Goal: Information Seeking & Learning: Learn about a topic

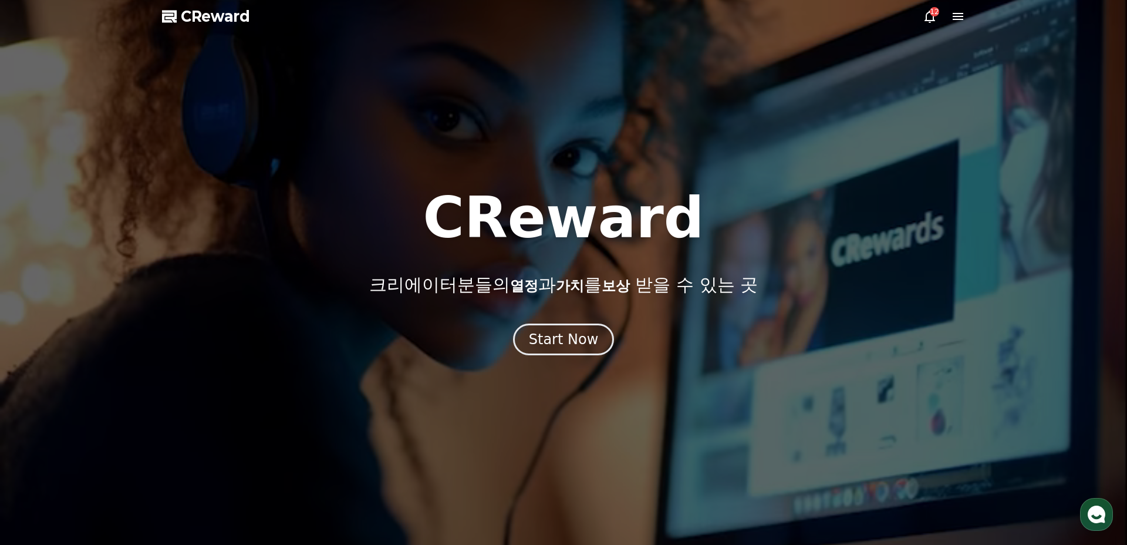
click at [958, 18] on icon at bounding box center [958, 16] width 14 height 14
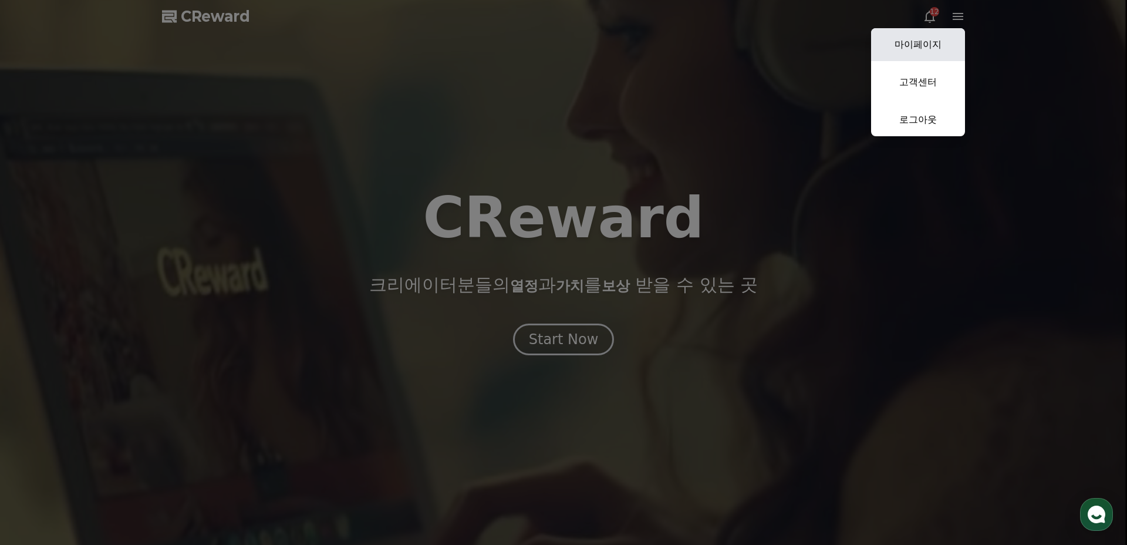
click at [922, 48] on link "마이페이지" at bounding box center [918, 44] width 94 height 33
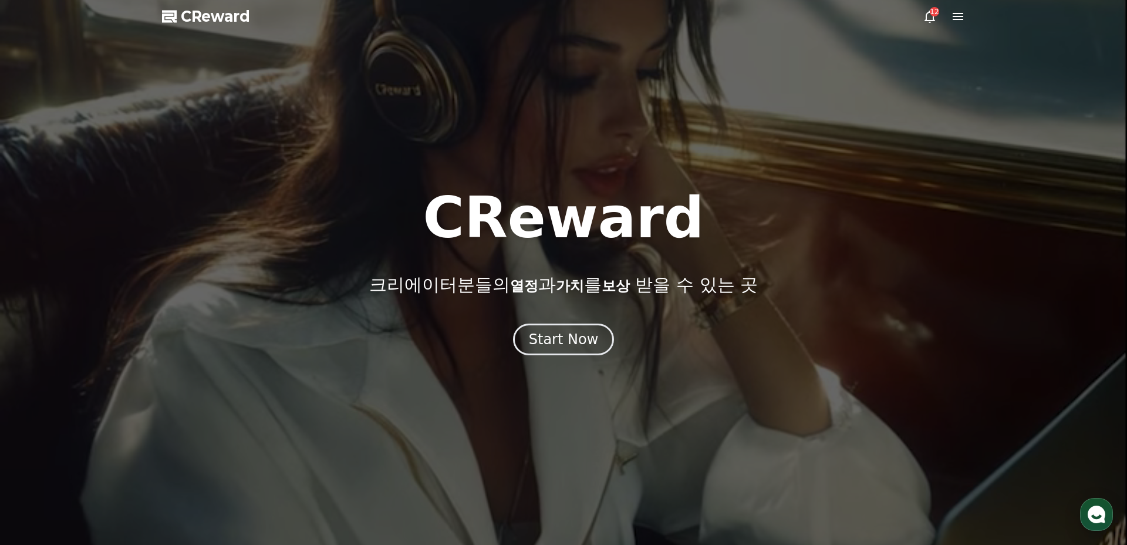
select select "**********"
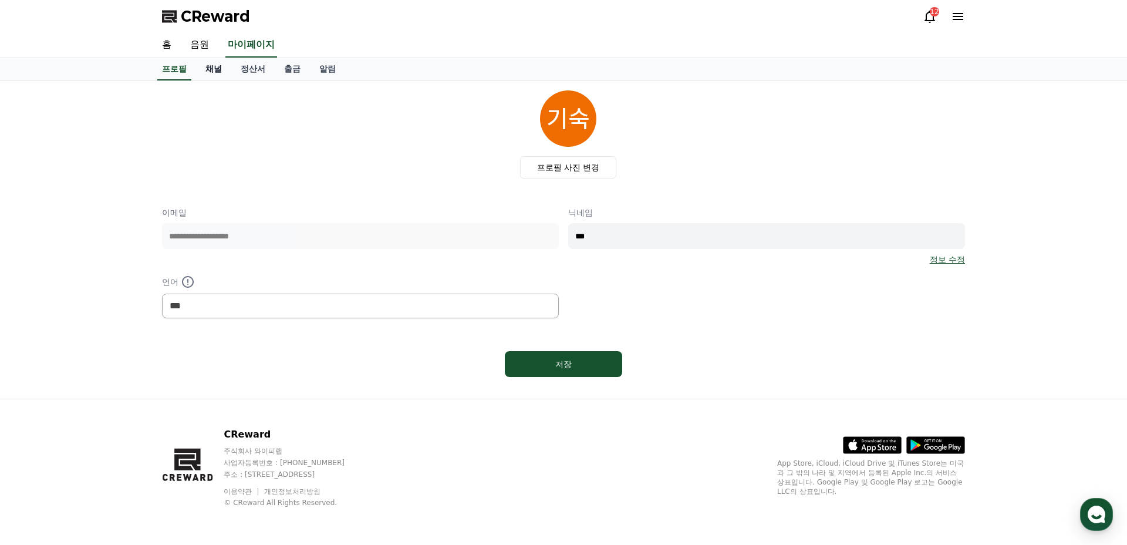
click at [210, 76] on link "채널" at bounding box center [213, 69] width 35 height 22
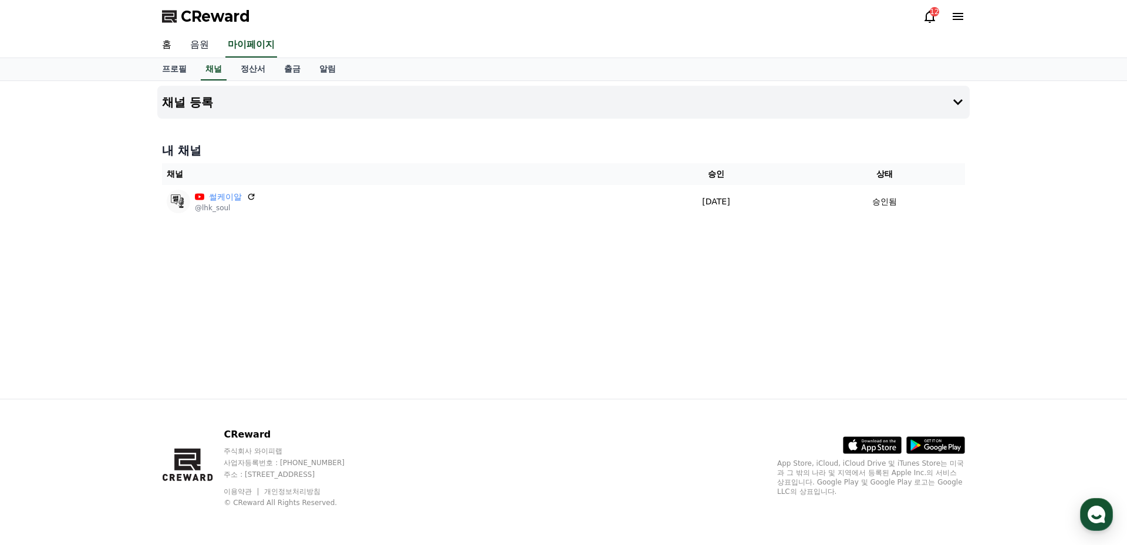
click at [203, 52] on link "음원" at bounding box center [200, 45] width 38 height 25
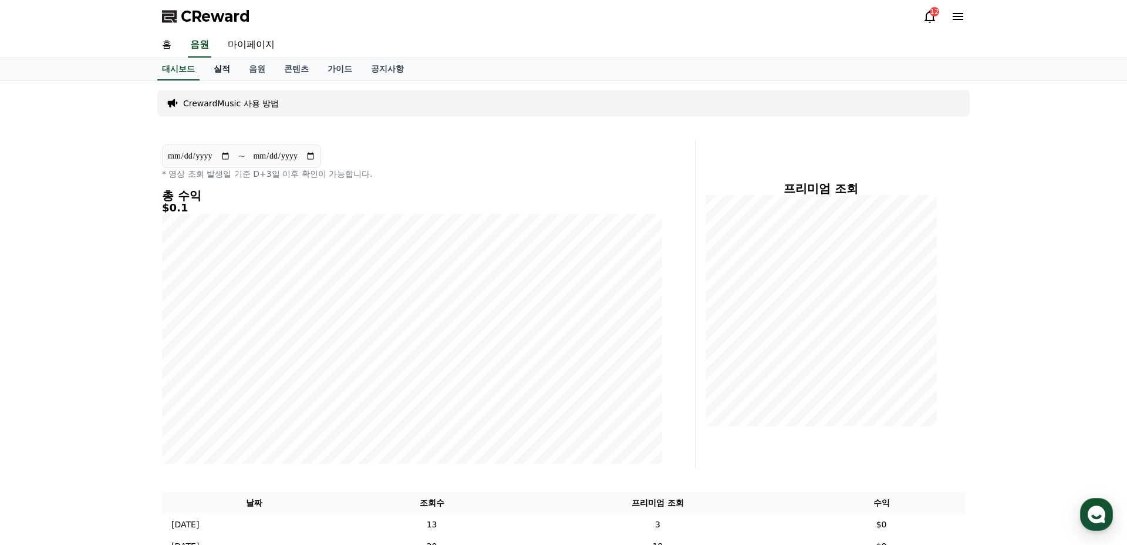
click at [211, 70] on link "실적" at bounding box center [221, 69] width 35 height 22
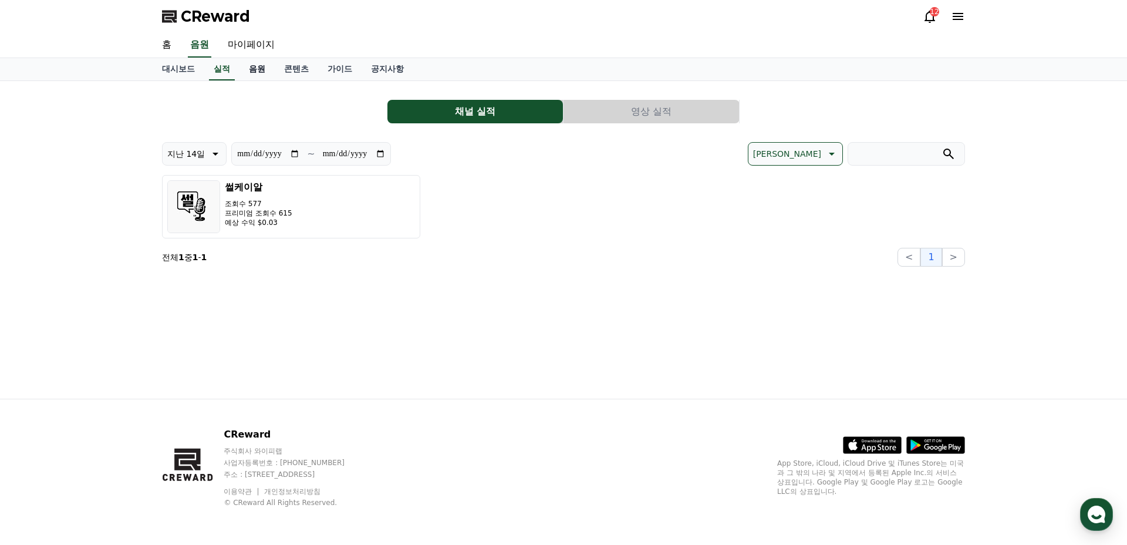
click at [248, 71] on link "음원" at bounding box center [257, 69] width 35 height 22
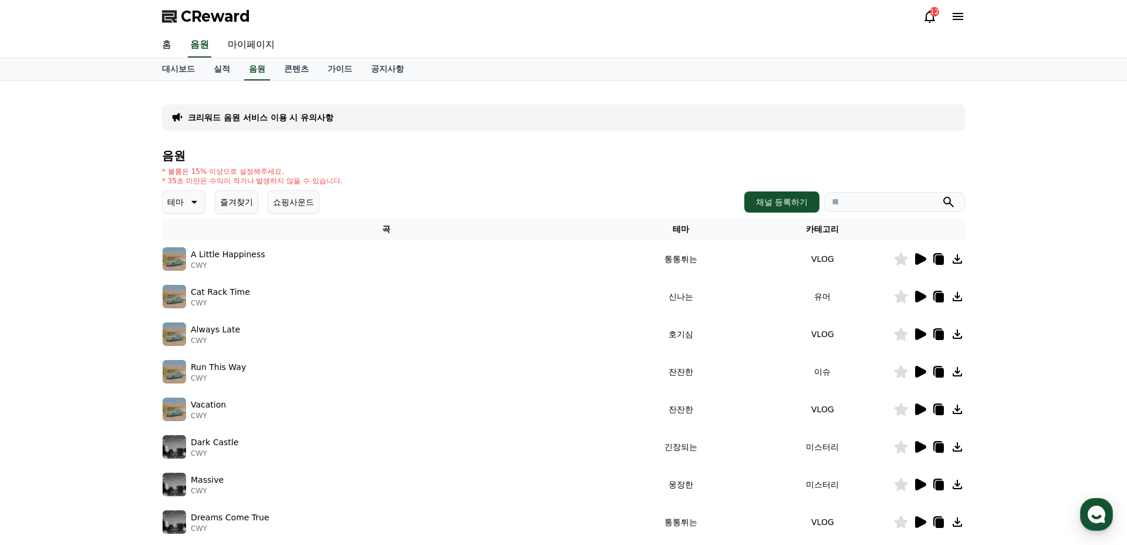
click at [191, 191] on button "테마" at bounding box center [183, 201] width 43 height 23
click at [188, 297] on button "호기심" at bounding box center [181, 294] width 34 height 26
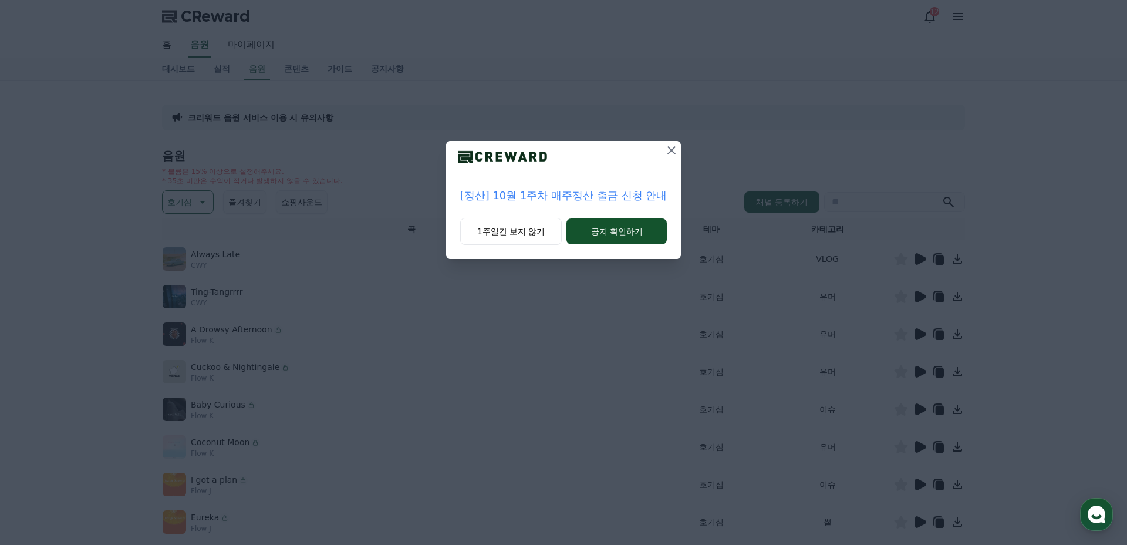
click at [661, 159] on div at bounding box center [563, 157] width 235 height 32
click at [666, 150] on icon at bounding box center [672, 150] width 14 height 14
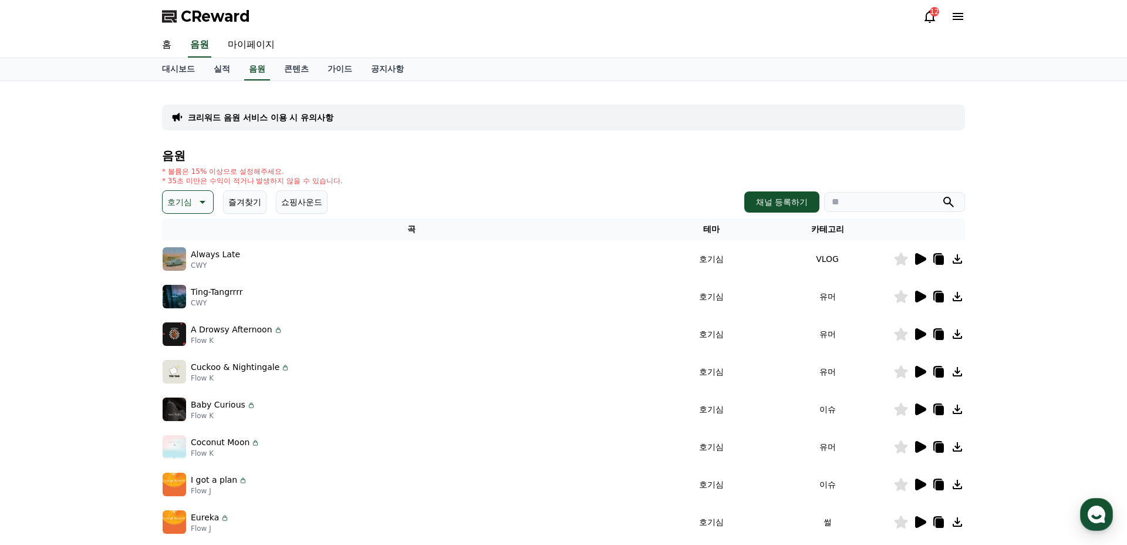
click at [919, 255] on icon at bounding box center [920, 259] width 11 height 12
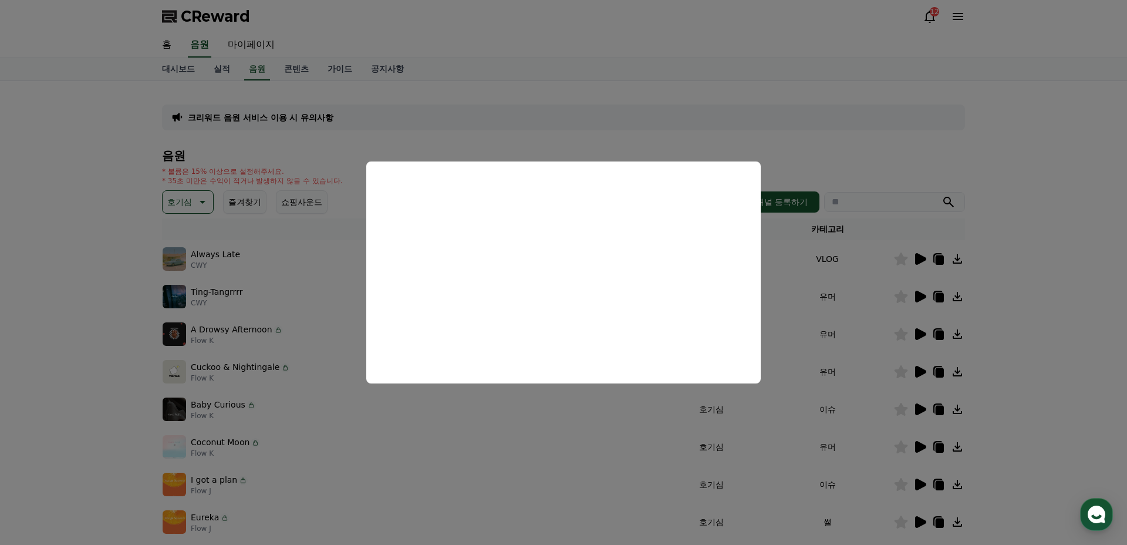
click at [826, 188] on button "close modal" at bounding box center [563, 272] width 1127 height 545
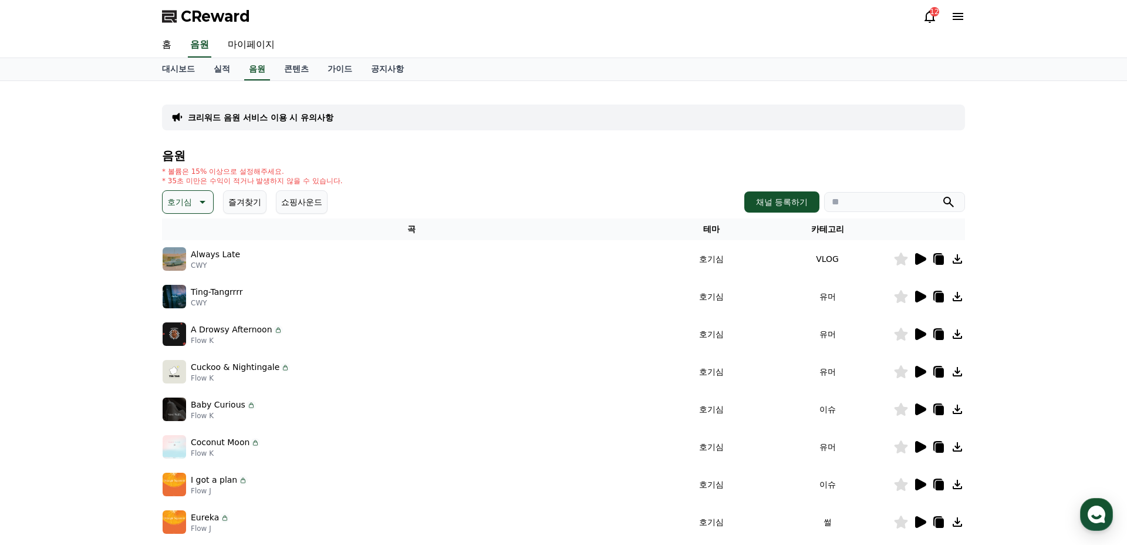
click at [918, 297] on icon at bounding box center [920, 297] width 11 height 12
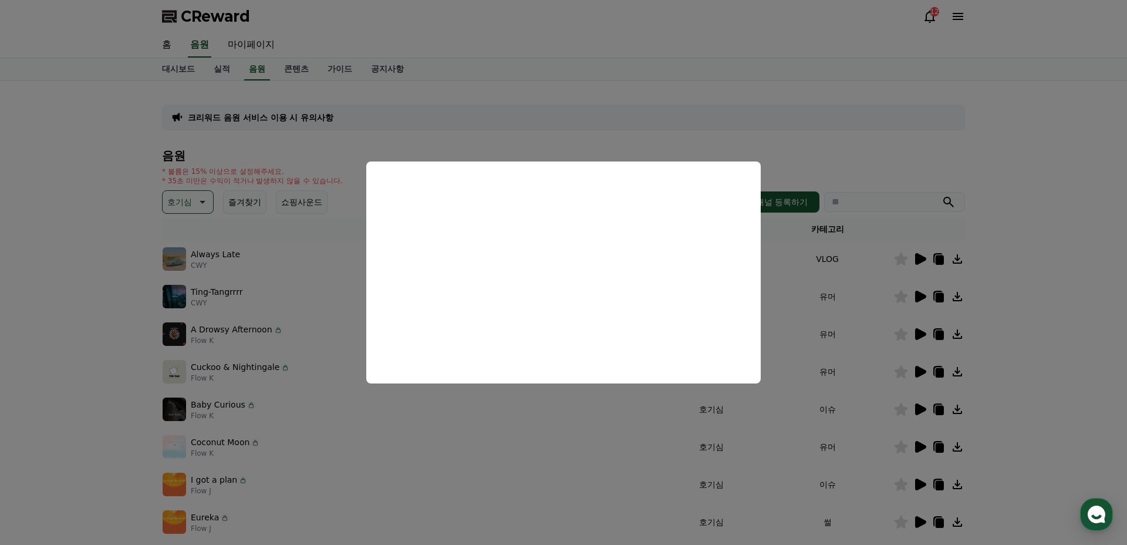
click at [841, 166] on button "close modal" at bounding box center [563, 272] width 1127 height 545
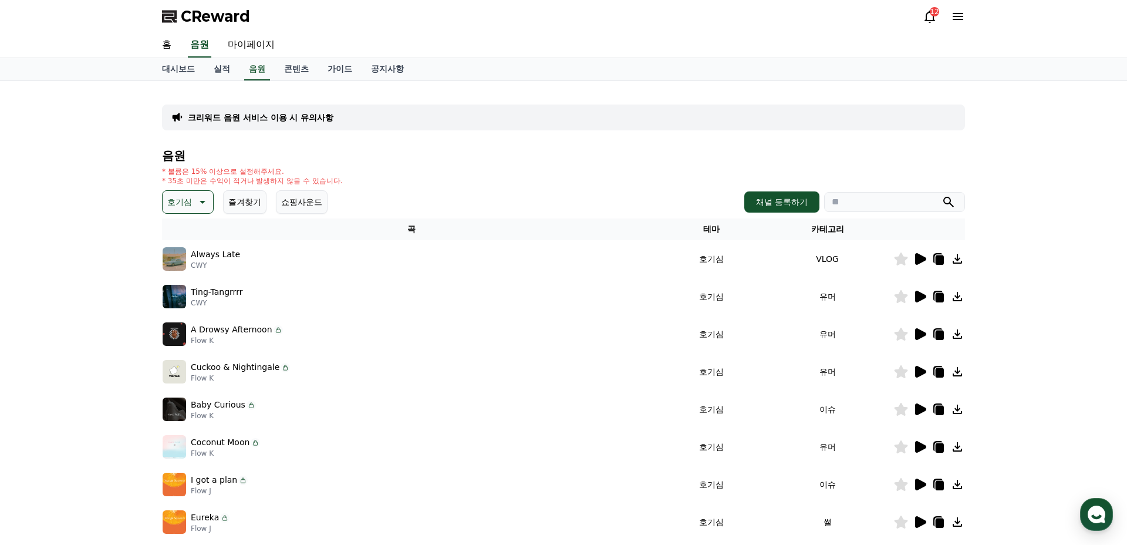
click at [199, 193] on button "호기심" at bounding box center [188, 201] width 52 height 23
click at [186, 301] on button "어두운" at bounding box center [181, 299] width 34 height 26
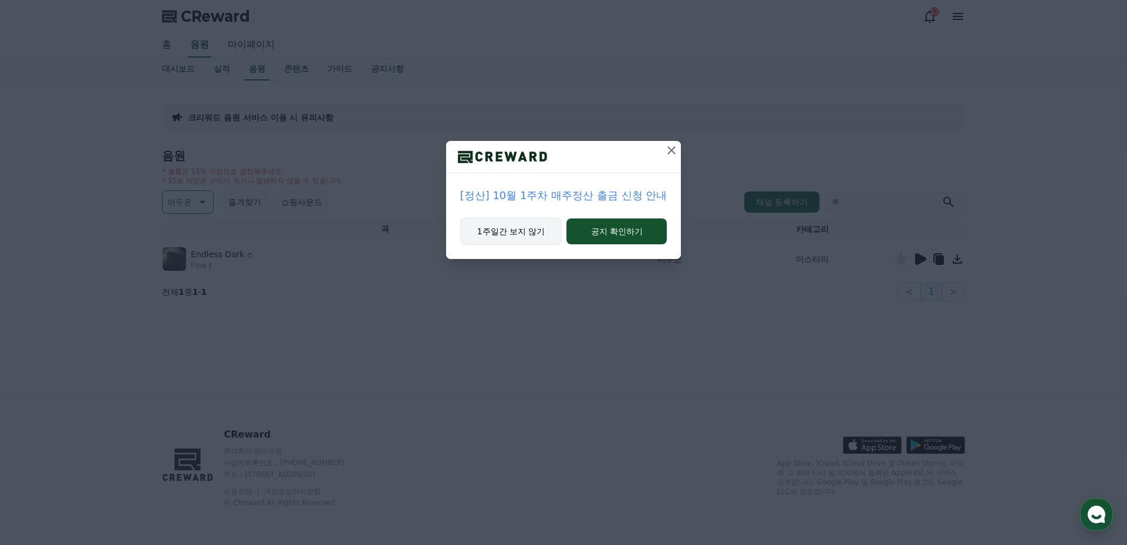
click at [528, 239] on button "1주일간 보지 않기" at bounding box center [511, 231] width 102 height 27
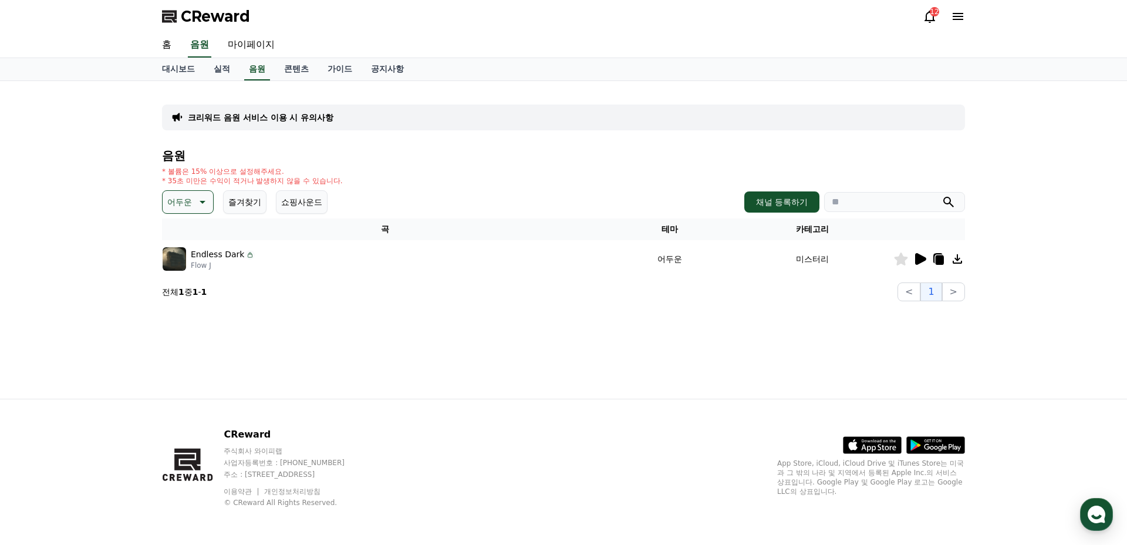
click at [916, 255] on icon at bounding box center [920, 259] width 11 height 12
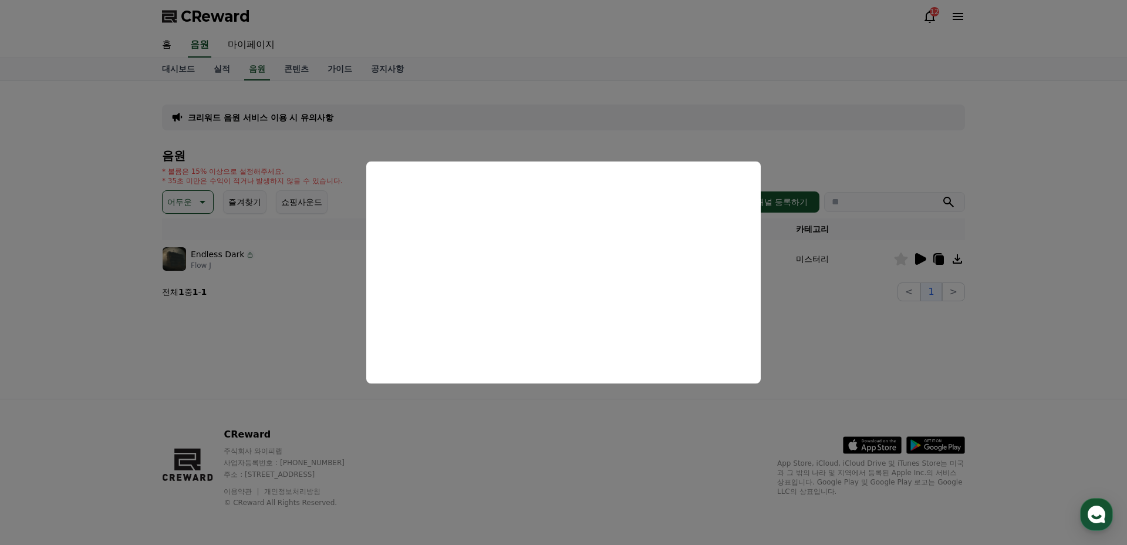
click at [756, 396] on button "close modal" at bounding box center [563, 272] width 1127 height 545
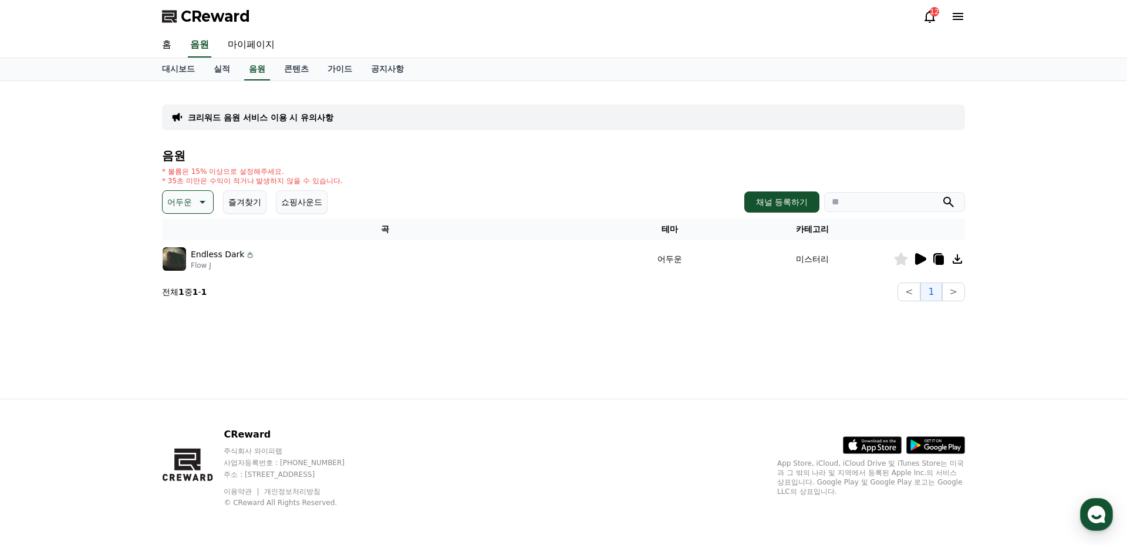
click at [352, 325] on div "크리워드 음원 서비스 이용 시 유의사항 음원 * 볼륨은 15% 이상으로 설정해주세요. * 35초 미만은 수익이 적거나 발생하지 않을 수 있습니…" at bounding box center [564, 240] width 822 height 318
